Goal: Task Accomplishment & Management: Use online tool/utility

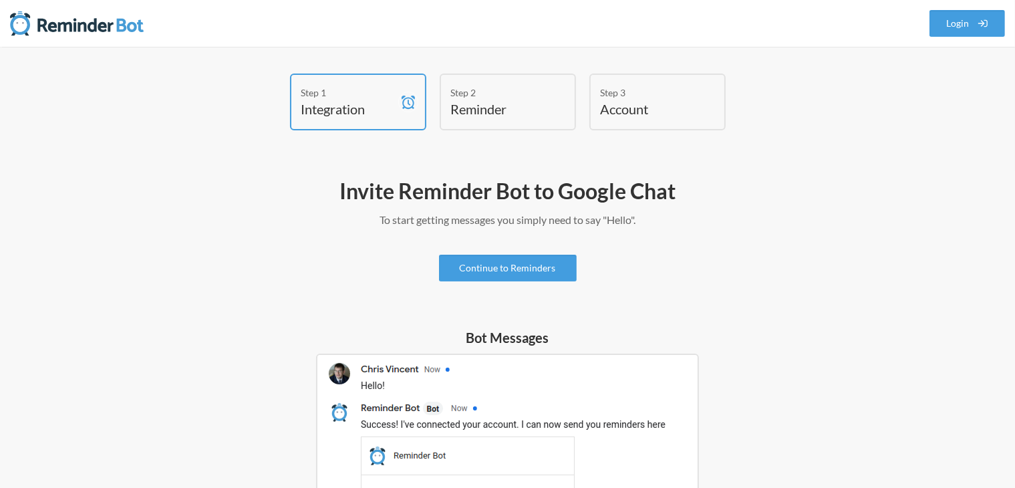
click at [494, 86] on div "Step 2" at bounding box center [498, 93] width 94 height 14
click at [538, 268] on link "Continue to Reminders" at bounding box center [508, 268] width 138 height 27
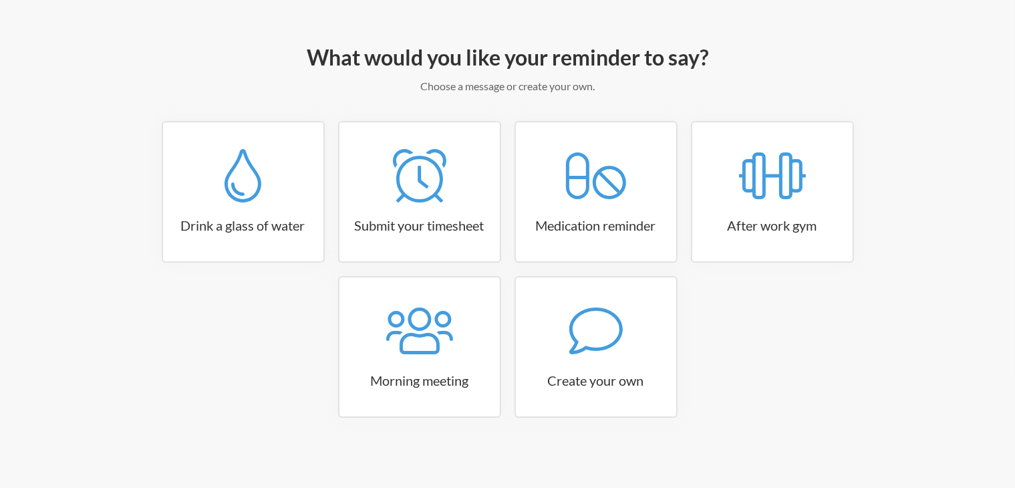
scroll to position [135, 0]
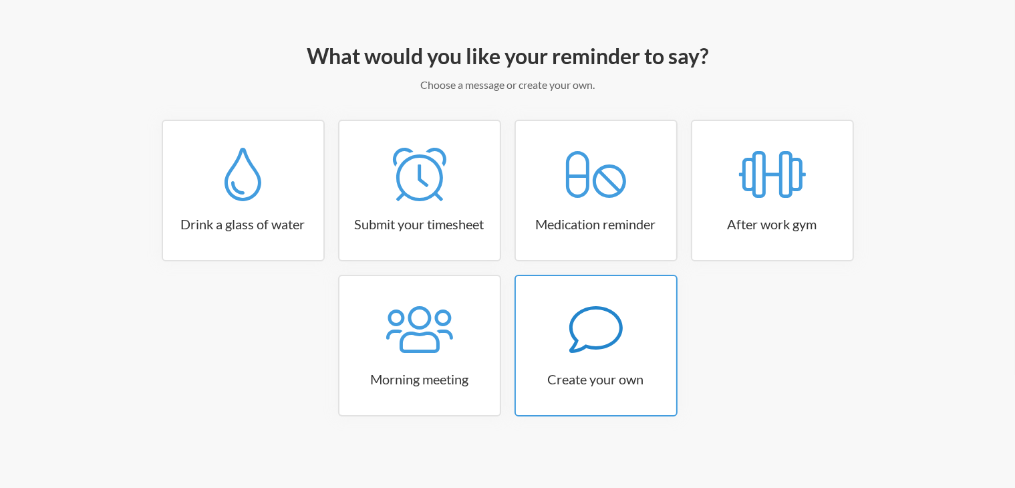
click at [636, 355] on link "Create your own" at bounding box center [595, 346] width 163 height 142
select select "09:30:00"
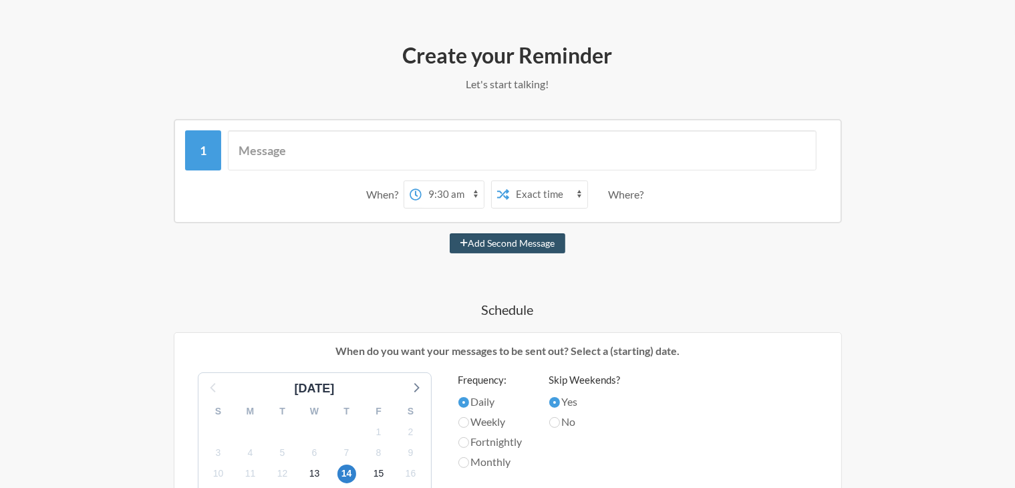
scroll to position [134, 0]
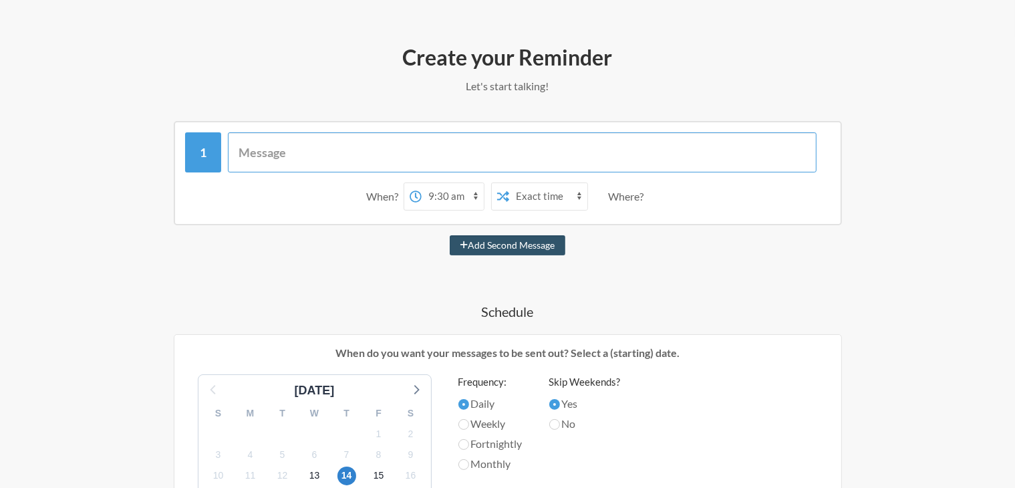
click at [290, 146] on input "text" at bounding box center [522, 152] width 589 height 40
type input "Alisha 17th will start"
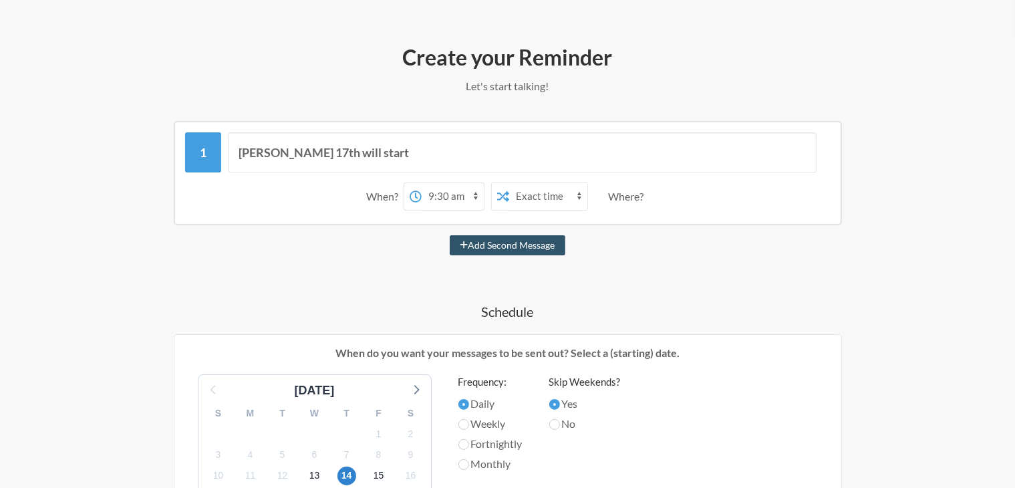
click at [516, 200] on select "Exact time Random time" at bounding box center [548, 196] width 78 height 27
click at [462, 194] on select "12:00 am 12:15 am 12:30 am 12:45 am 1:00 am 1:15 am 1:30 am 1:45 am 2:00 am 2:1…" at bounding box center [453, 196] width 62 height 27
click at [714, 228] on div "Alisha 17th will start When? 12:00 am 12:15 am 12:30 am 12:45 am 1:00 am 1:15 a…" at bounding box center [507, 492] width 775 height 742
click at [625, 190] on div "Where?" at bounding box center [628, 196] width 41 height 28
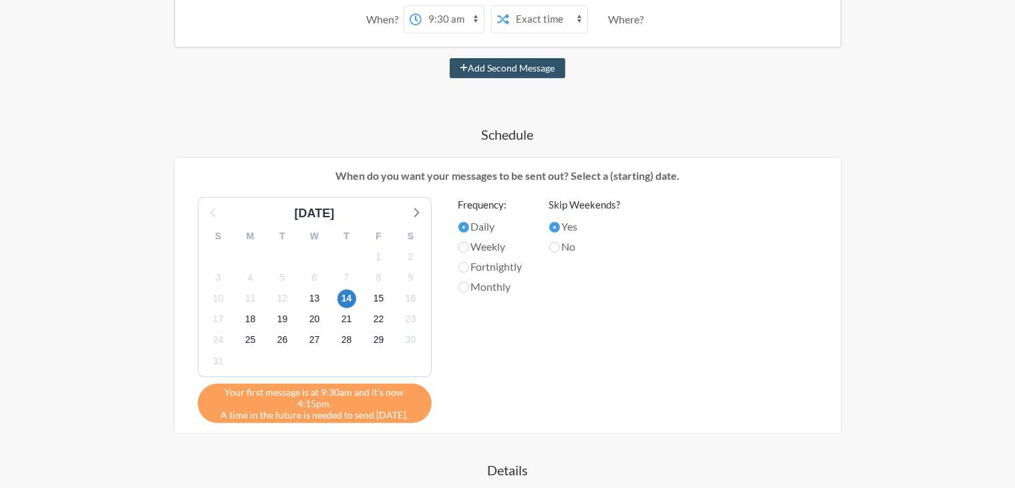
scroll to position [334, 0]
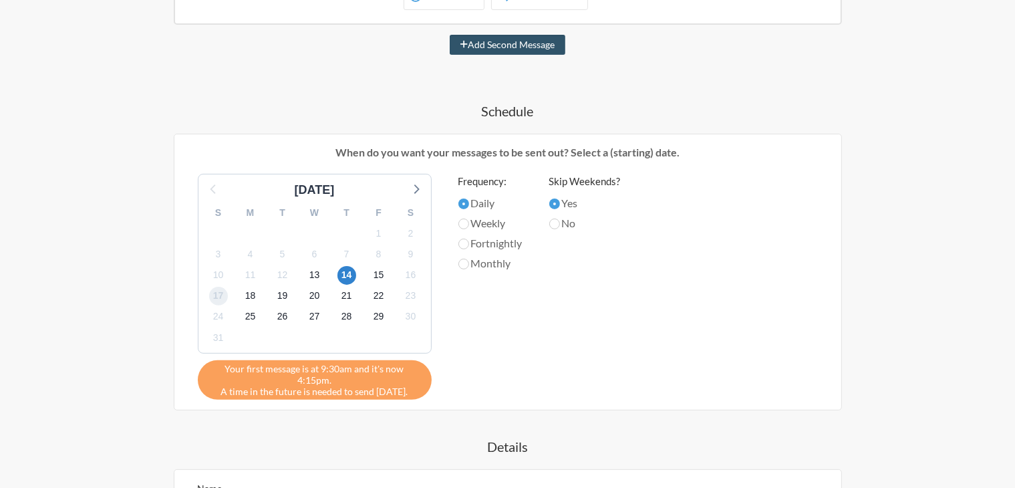
click at [222, 296] on span "17" at bounding box center [218, 296] width 19 height 19
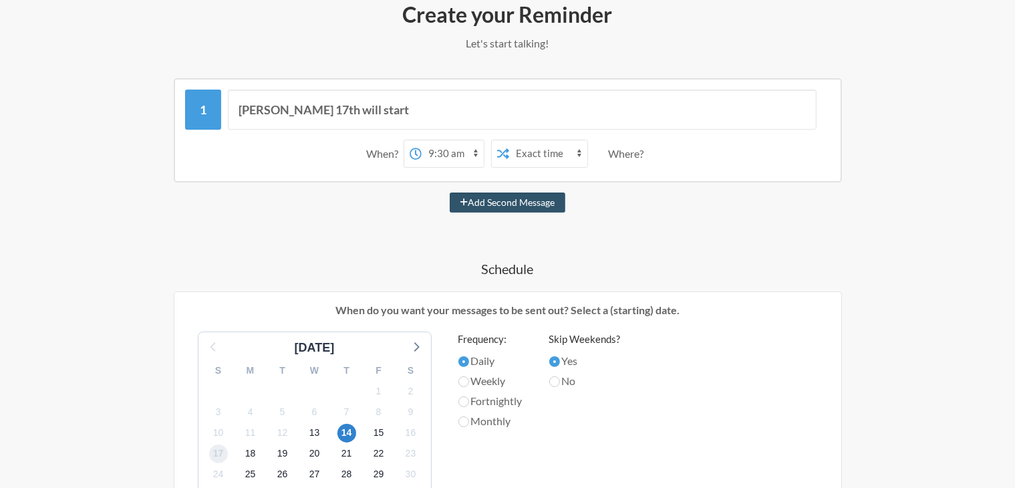
scroll to position [174, 0]
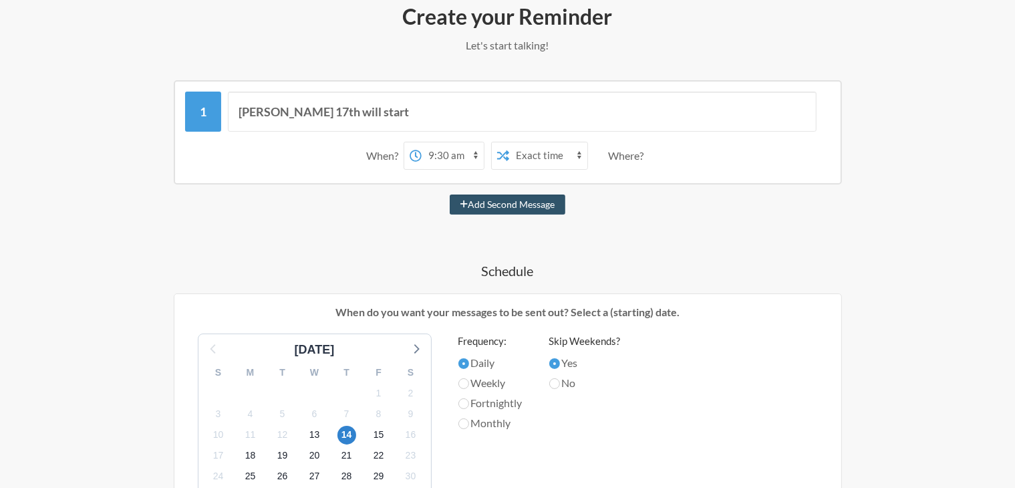
click at [551, 152] on select "Exact time Random time" at bounding box center [548, 155] width 78 height 27
click at [452, 156] on select "12:00 am 12:15 am 12:30 am 12:45 am 1:00 am 1:15 am 1:30 am 1:45 am 2:00 am 2:1…" at bounding box center [453, 155] width 62 height 27
click at [386, 156] on div "When?" at bounding box center [384, 156] width 37 height 28
click at [636, 148] on div "Where?" at bounding box center [628, 156] width 41 height 28
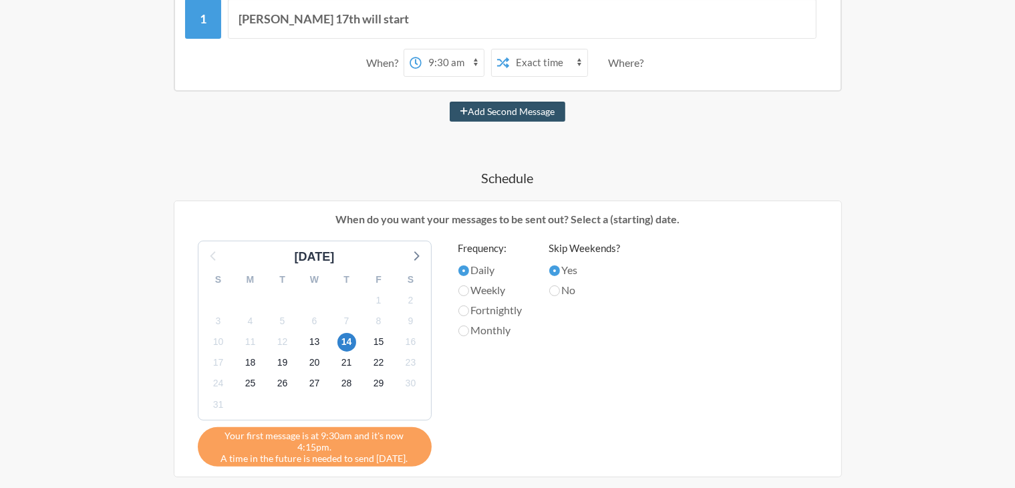
scroll to position [375, 0]
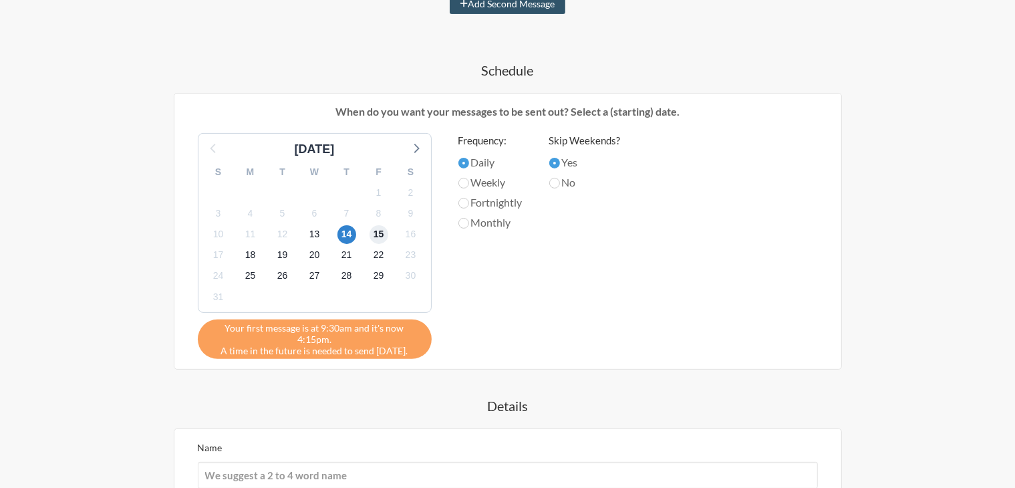
click at [377, 236] on span "15" at bounding box center [378, 234] width 19 height 19
click at [249, 257] on span "18" at bounding box center [250, 255] width 19 height 19
click at [595, 273] on div "Skip Weekends? Yes No" at bounding box center [584, 242] width 71 height 219
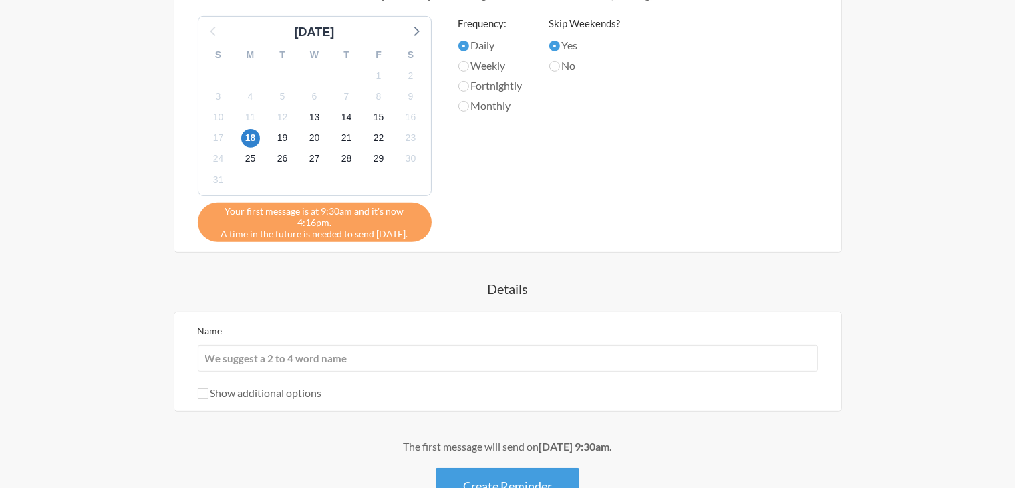
scroll to position [575, 0]
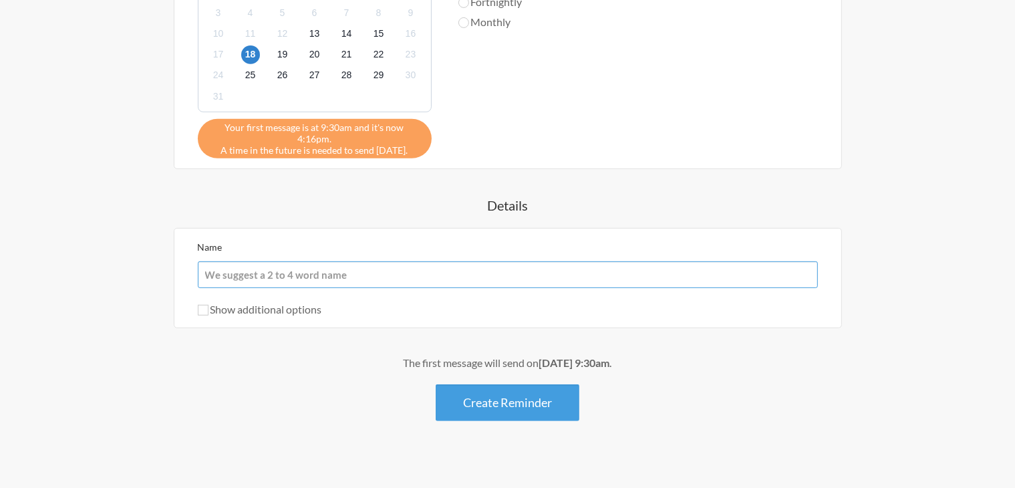
click at [240, 261] on input "Name" at bounding box center [508, 274] width 620 height 27
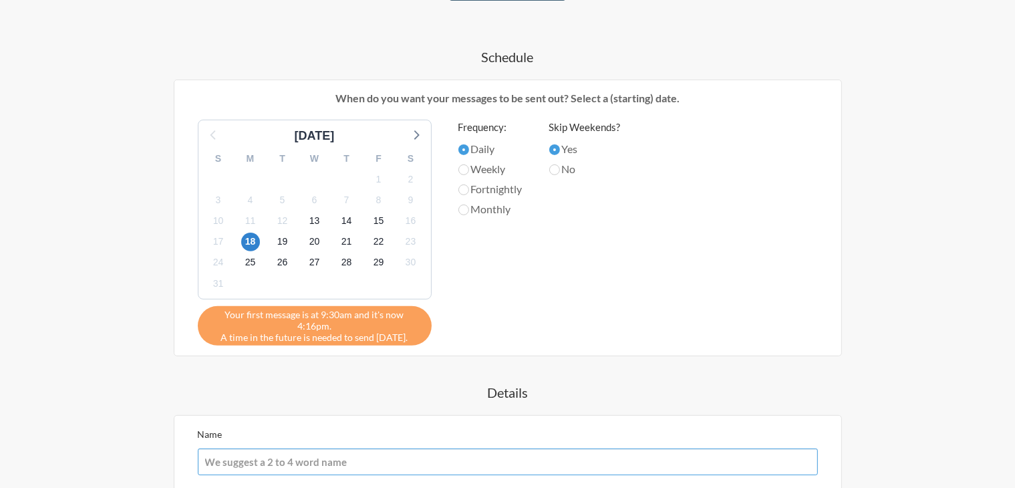
scroll to position [108, 0]
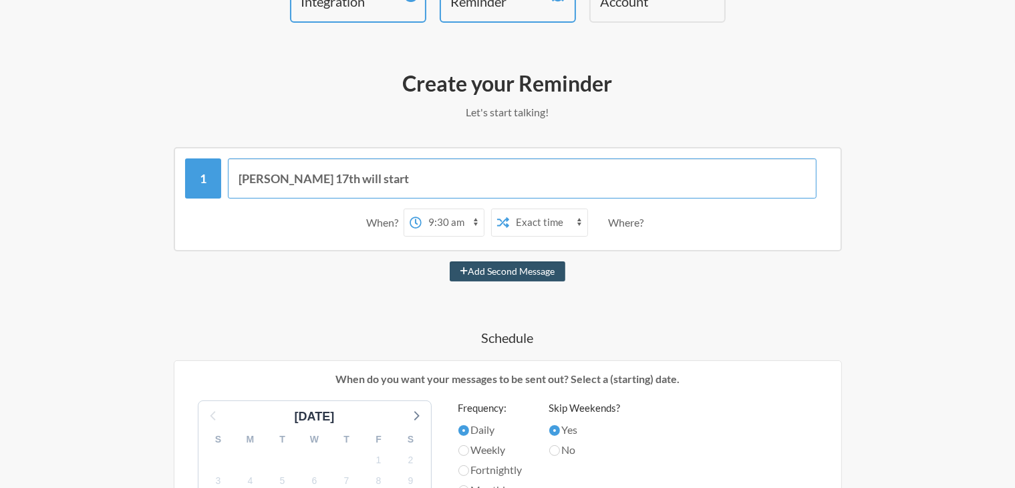
click at [359, 182] on input "Alisha 17th will start" at bounding box center [522, 178] width 589 height 40
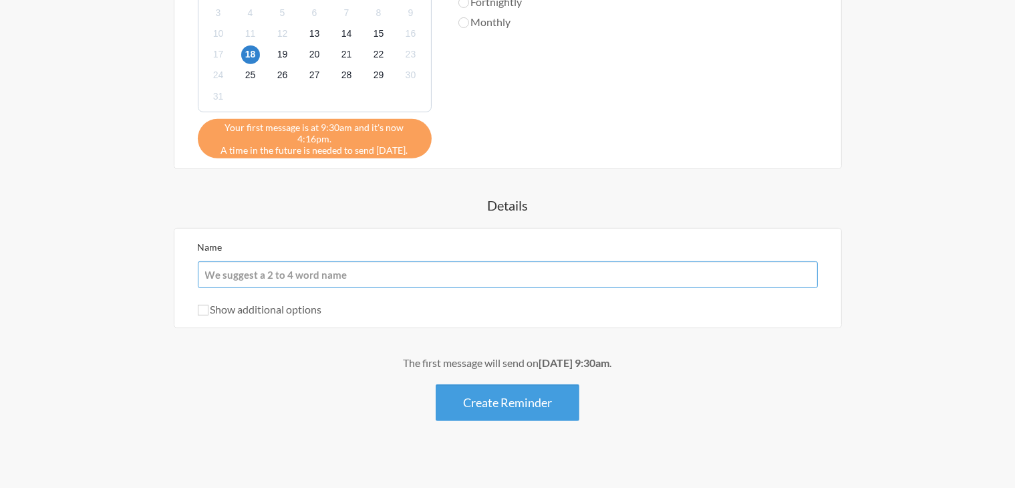
click at [322, 261] on input "Name" at bounding box center [508, 274] width 620 height 27
paste input "Alisha 17th will start"
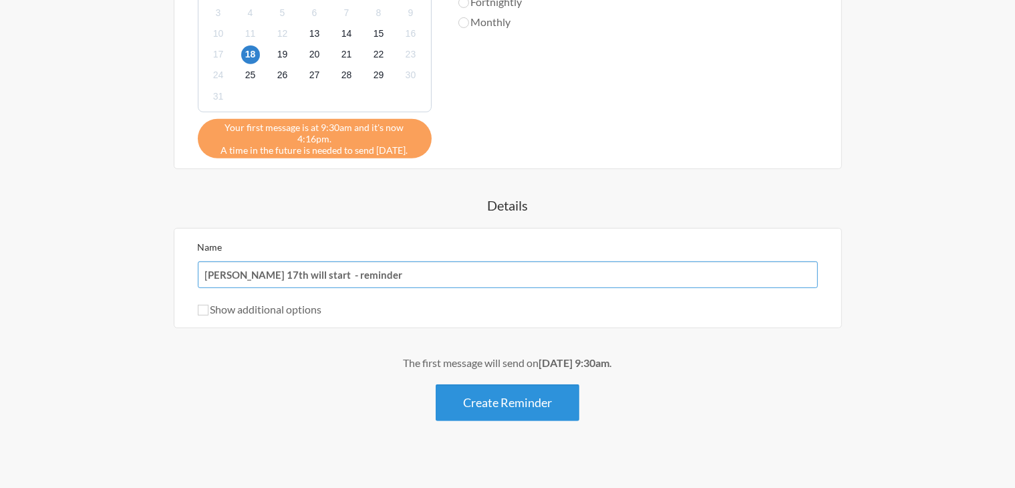
type input "[PERSON_NAME] 17th will start - reminder"
click at [489, 388] on button "Create Reminder" at bounding box center [508, 402] width 144 height 37
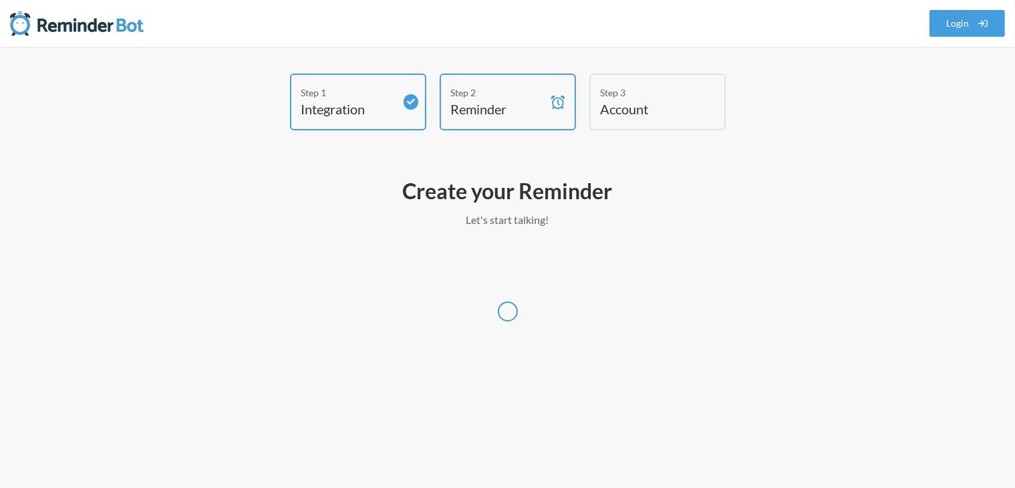
scroll to position [0, 0]
select select "UTC"
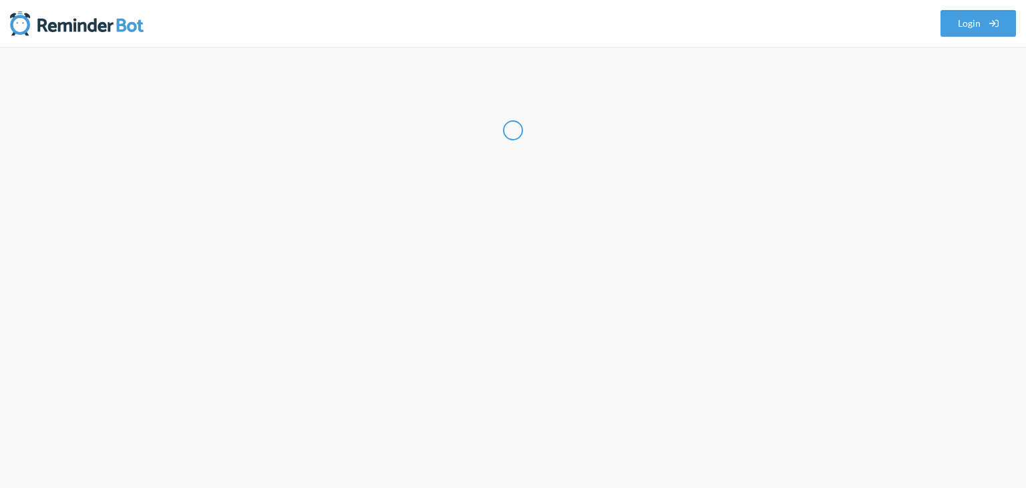
select select "IN"
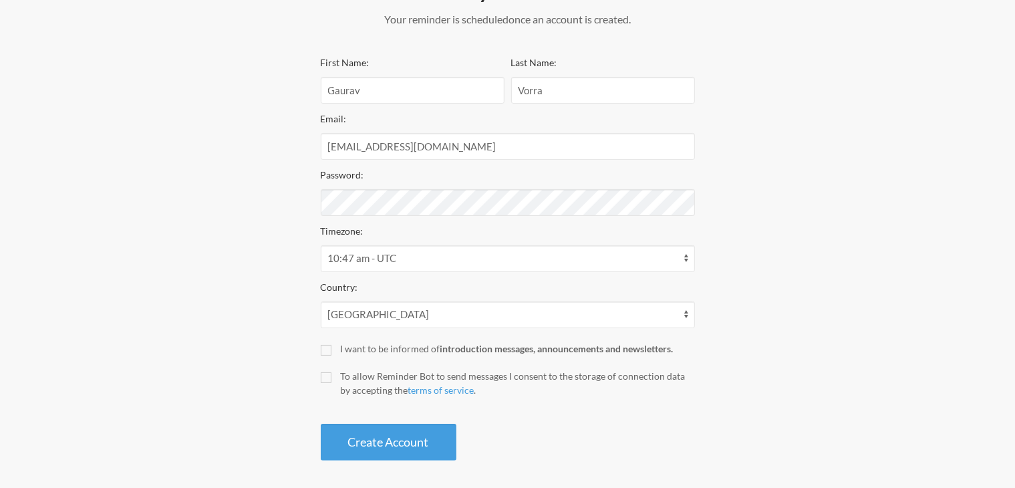
scroll to position [206, 0]
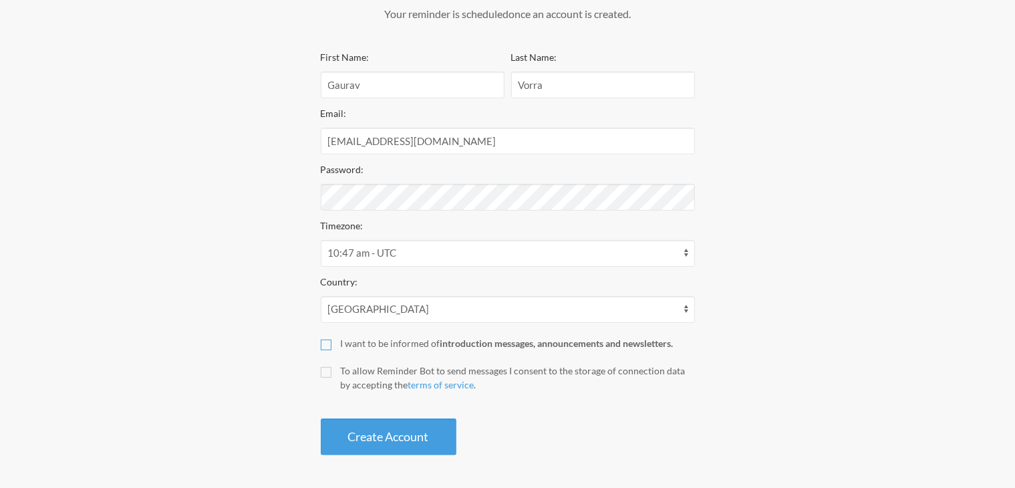
click at [322, 348] on input "I want to be informed of introduction messages, announcements and newsletters." at bounding box center [326, 344] width 11 height 11
checkbox input "true"
click at [326, 375] on input "To allow Reminder Bot to send messages I consent to the storage of connection d…" at bounding box center [326, 372] width 11 height 11
checkbox input "true"
click at [394, 432] on button "Create Account" at bounding box center [389, 436] width 136 height 37
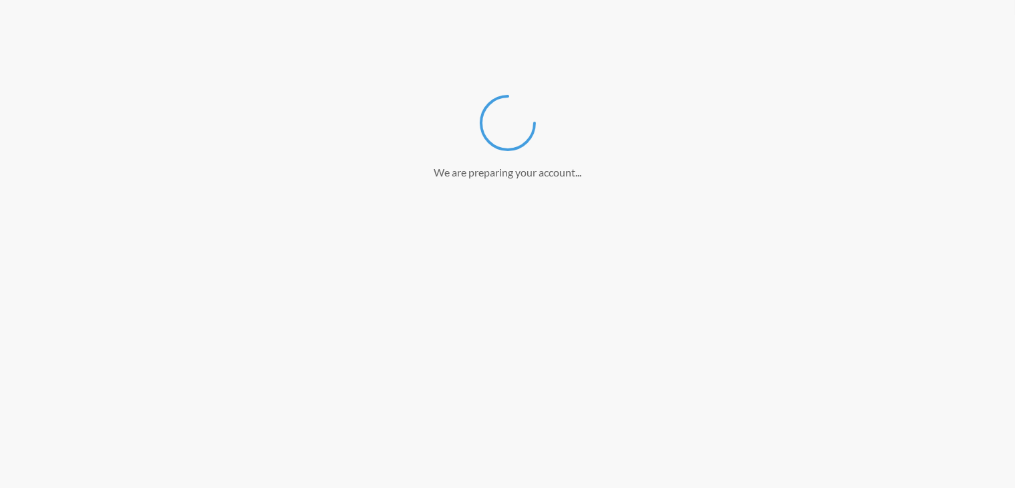
scroll to position [155, 0]
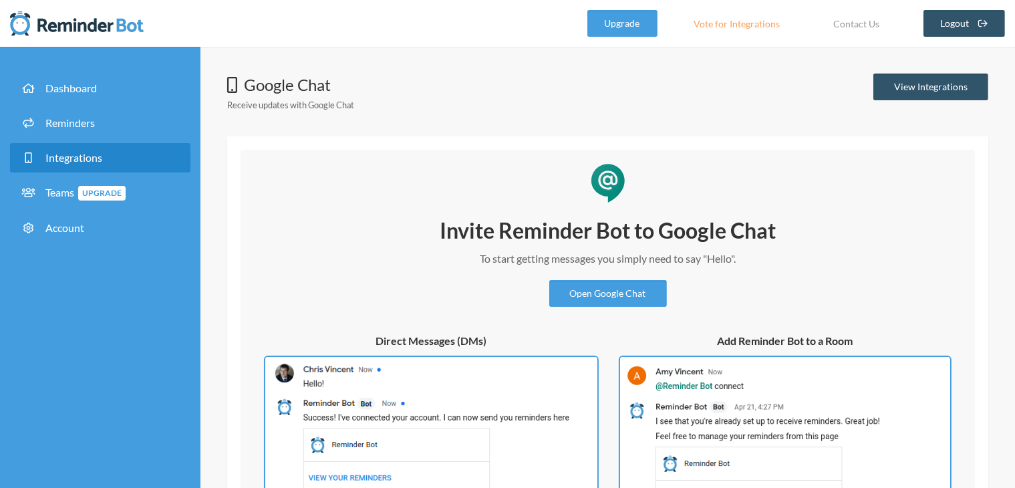
click at [513, 238] on h2 "Invite Reminder Bot to Google Chat" at bounding box center [608, 230] width 401 height 28
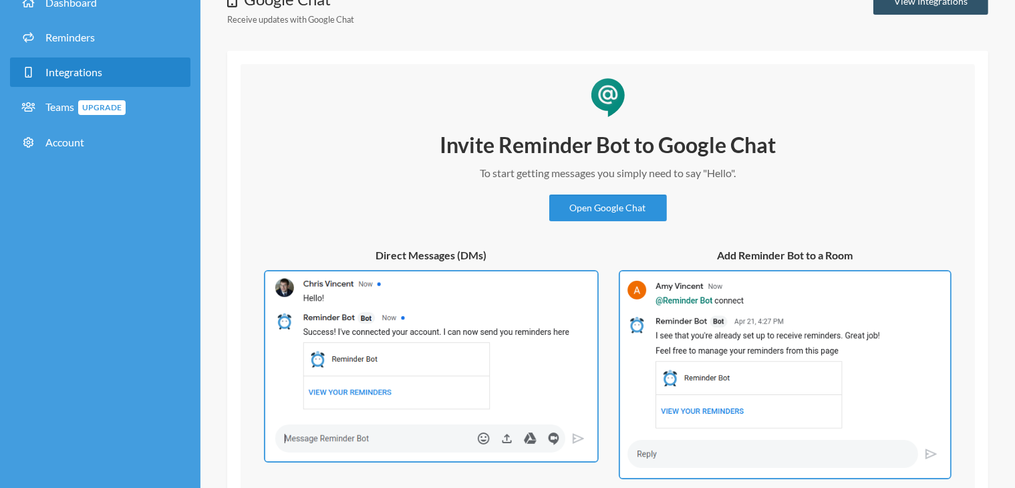
scroll to position [176, 0]
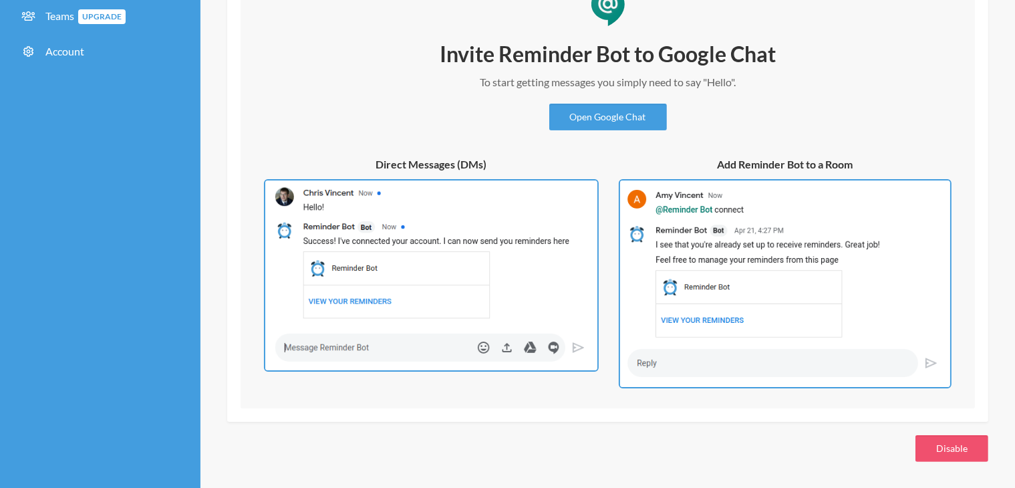
click at [599, 132] on div "Invite Reminder Bot to Google Chat To start getting messages you simply need to…" at bounding box center [608, 214] width 708 height 348
click at [599, 120] on link "Open Google Chat" at bounding box center [608, 117] width 118 height 27
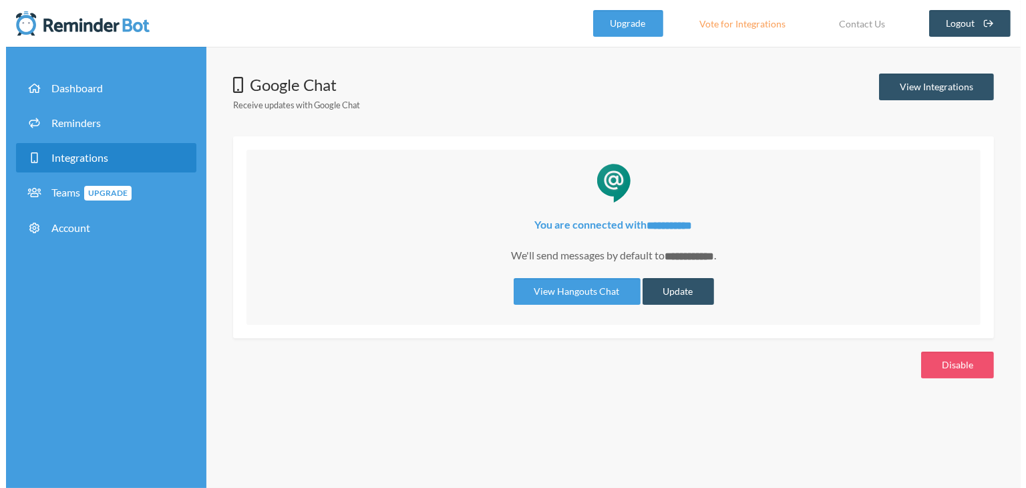
scroll to position [0, 0]
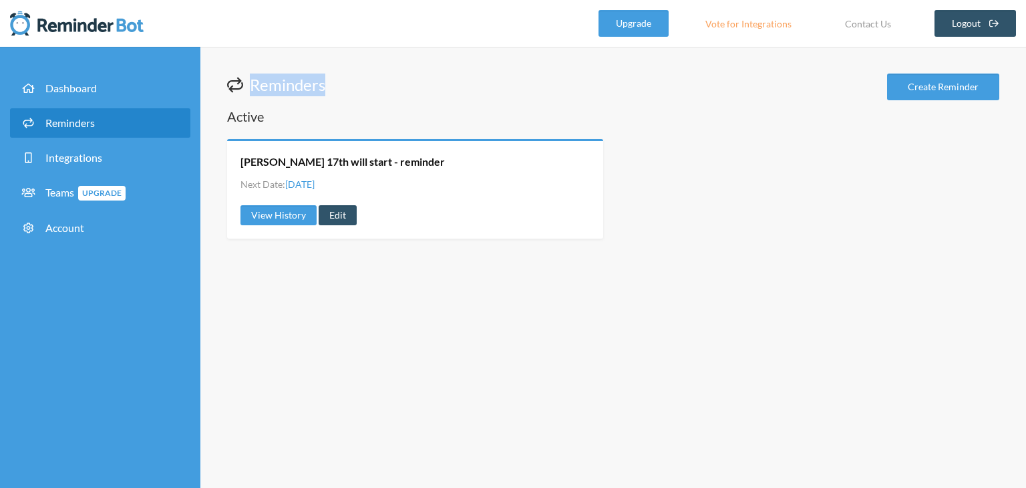
drag, startPoint x: 238, startPoint y: 78, endPoint x: 331, endPoint y: 84, distance: 93.7
click at [331, 84] on div "Reminders Create Reminder" at bounding box center [613, 87] width 772 height 29
drag, startPoint x: 318, startPoint y: 84, endPoint x: 278, endPoint y: 82, distance: 40.1
click at [278, 82] on div "Reminders Create Reminder" at bounding box center [613, 87] width 772 height 29
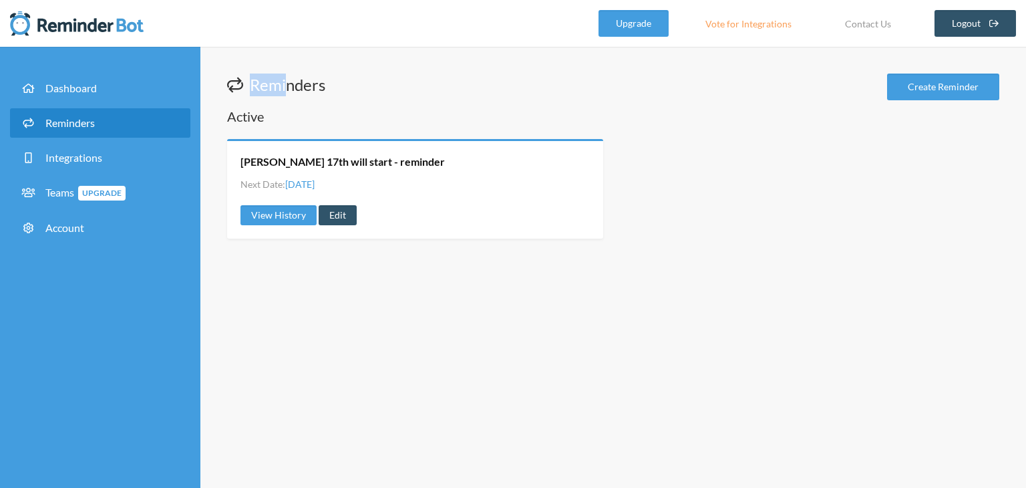
click at [277, 82] on h1 "Reminders" at bounding box center [276, 84] width 98 height 23
click at [63, 190] on span "Teams Upgrade" at bounding box center [85, 192] width 80 height 13
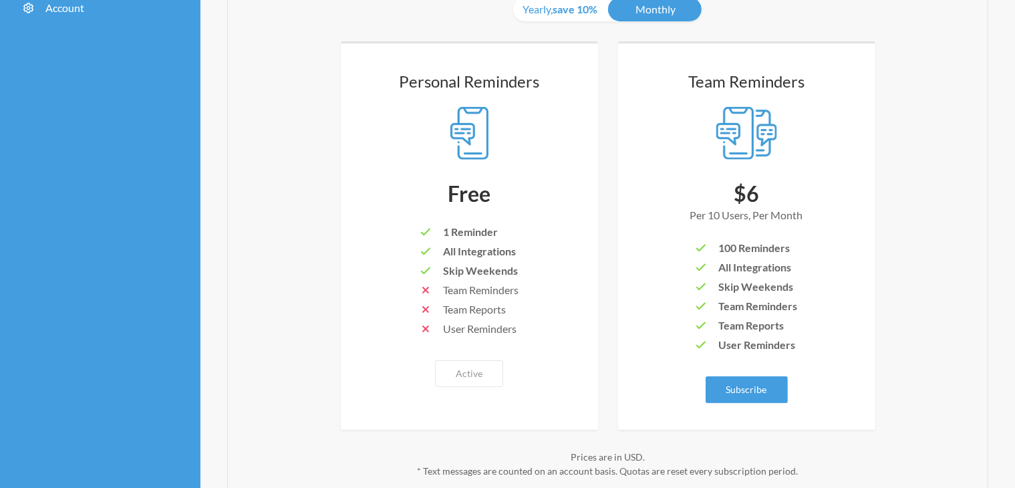
scroll to position [196, 0]
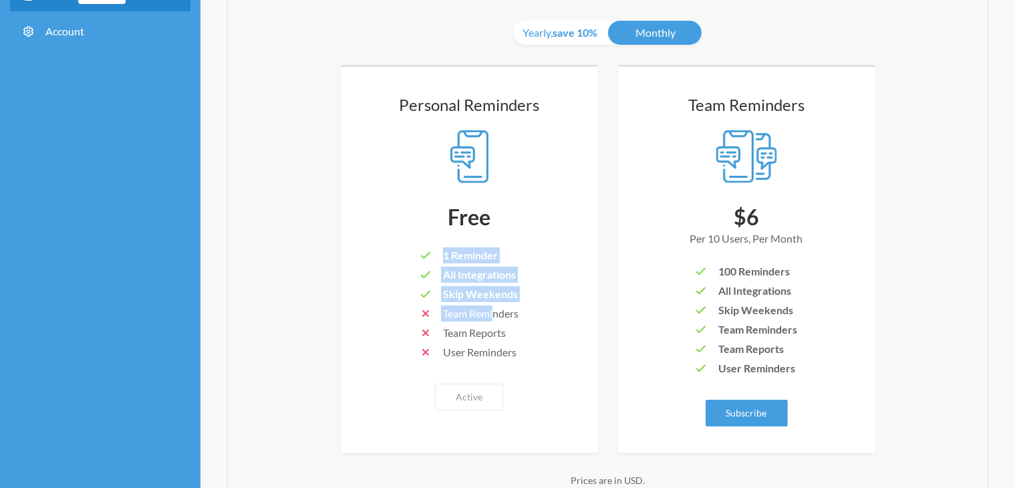
drag, startPoint x: 443, startPoint y: 253, endPoint x: 497, endPoint y: 319, distance: 86.0
click at [497, 319] on ul "1 Reminder All Integrations Skip Weekends Team Reminders Team Reports User Remi…" at bounding box center [469, 305] width 99 height 116
click at [497, 319] on li "Team Reminders" at bounding box center [469, 314] width 99 height 19
